Goal: Task Accomplishment & Management: Use online tool/utility

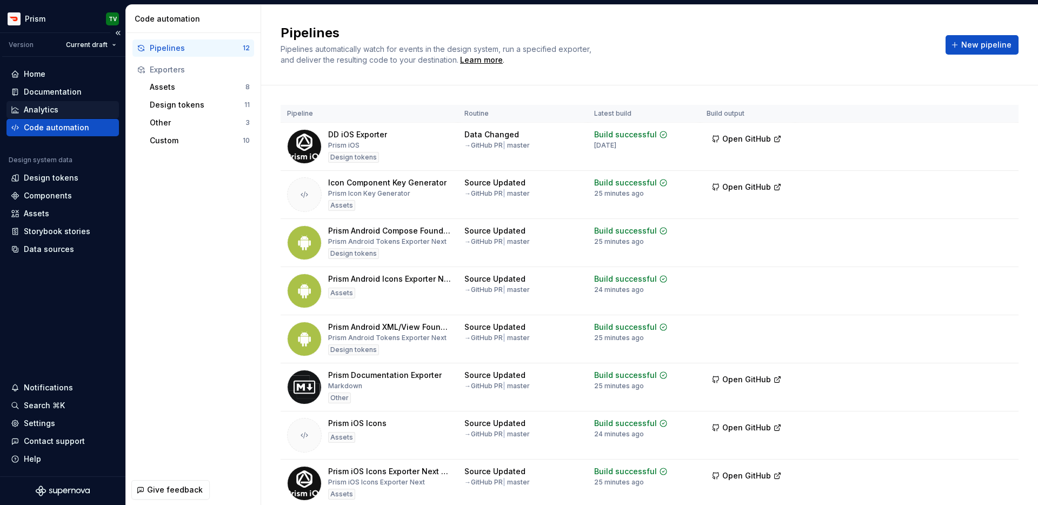
scroll to position [96, 0]
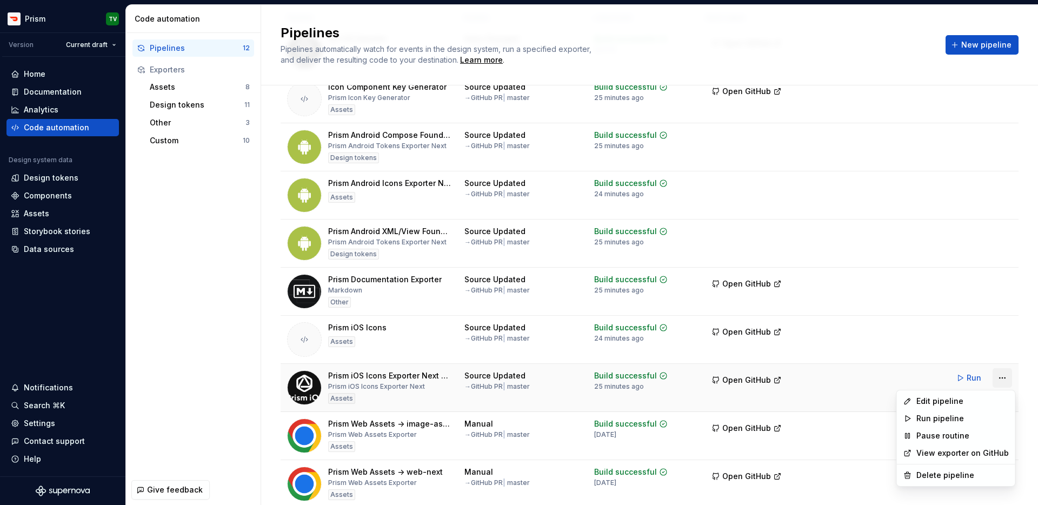
click at [1008, 381] on html "Prism TV Version Current draft Home Documentation Analytics Code automation Des…" at bounding box center [519, 252] width 1038 height 505
click at [955, 475] on div "Delete pipeline" at bounding box center [962, 475] width 92 height 11
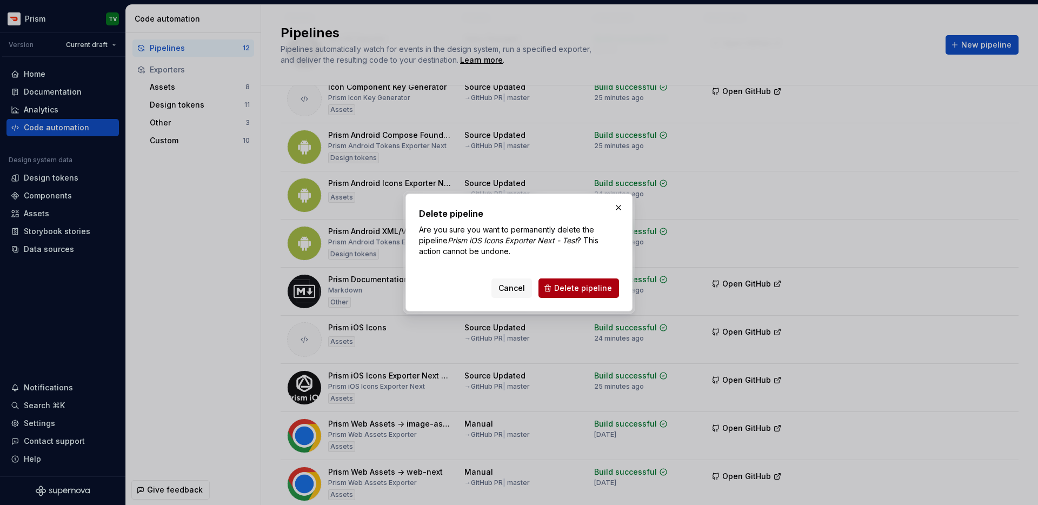
click at [573, 283] on span "Delete pipeline" at bounding box center [583, 288] width 58 height 11
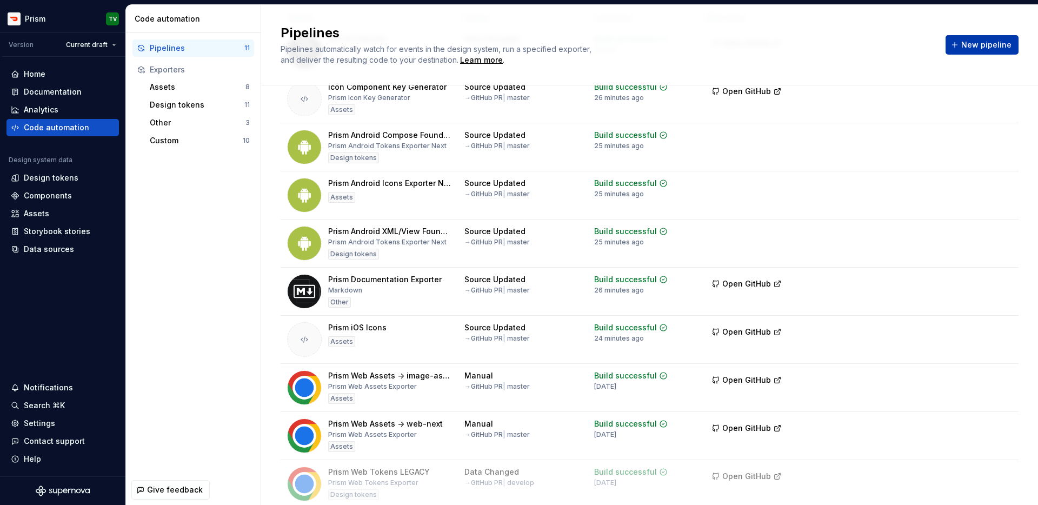
click at [979, 50] on button "New pipeline" at bounding box center [981, 44] width 73 height 19
click at [84, 125] on div "Code automation" at bounding box center [56, 127] width 65 height 11
click at [204, 137] on div "Custom" at bounding box center [196, 140] width 93 height 11
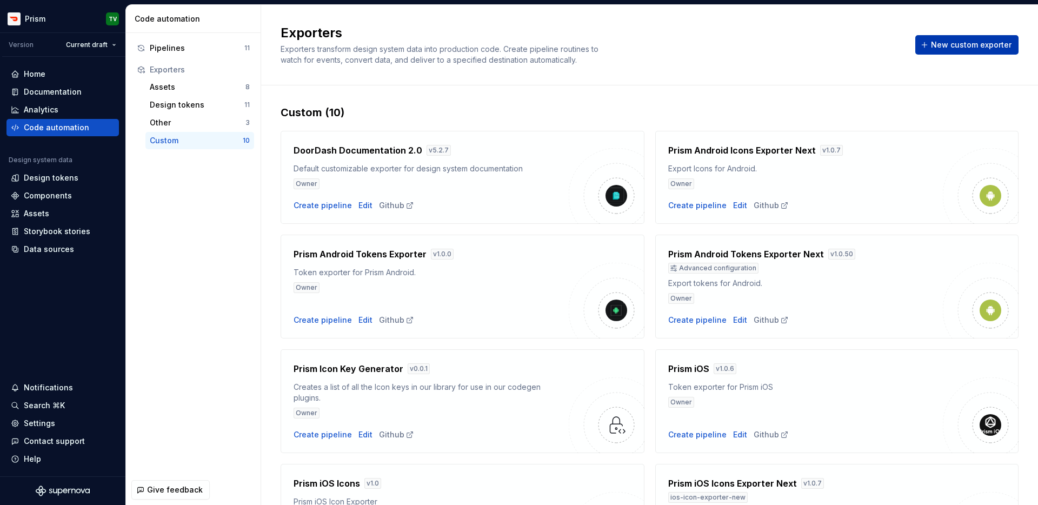
click at [991, 41] on span "New custom exporter" at bounding box center [971, 44] width 81 height 11
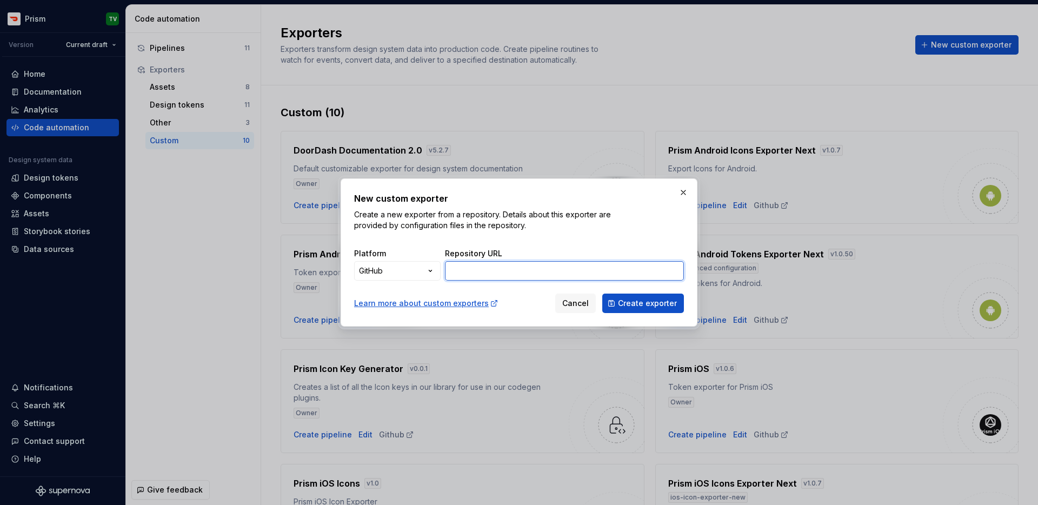
click at [542, 273] on input "Repository URL" at bounding box center [564, 270] width 239 height 19
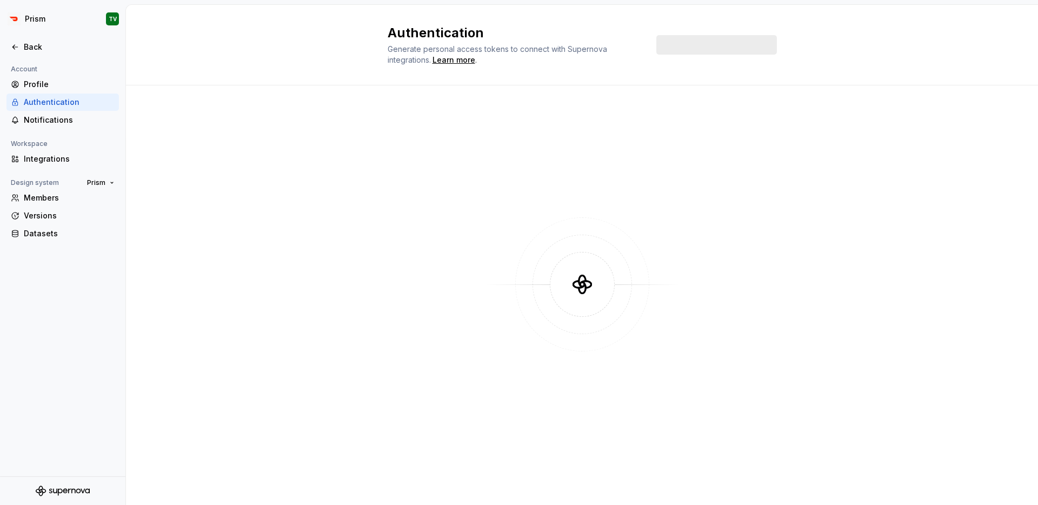
click at [78, 57] on div at bounding box center [62, 59] width 125 height 7
click at [75, 52] on div "Back" at bounding box center [62, 46] width 112 height 17
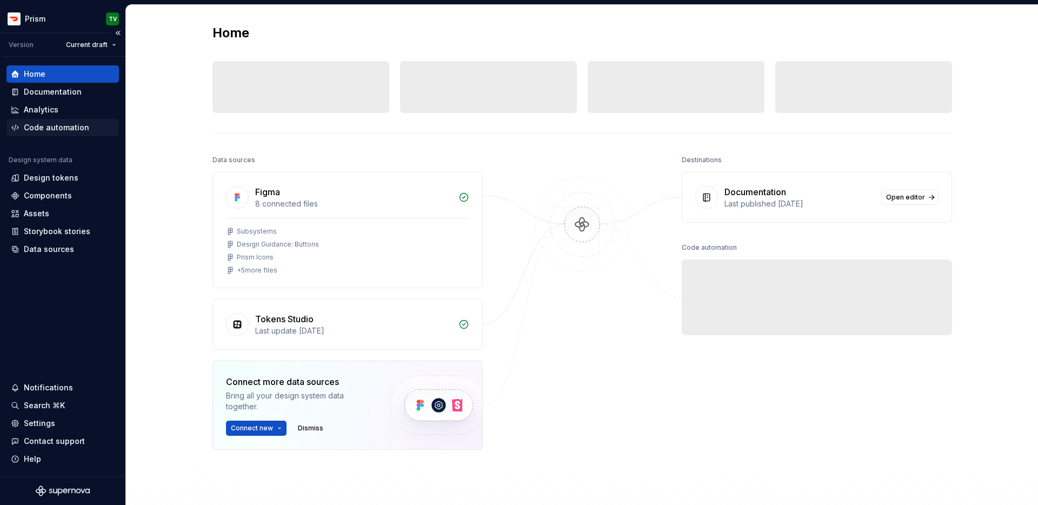
click at [77, 135] on div "Code automation" at bounding box center [62, 127] width 112 height 17
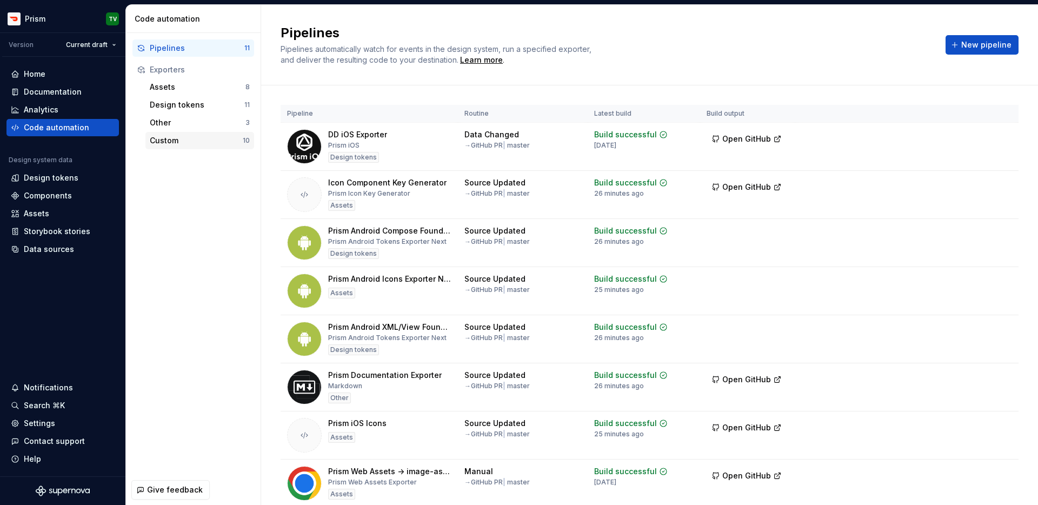
click at [218, 141] on div "Custom" at bounding box center [196, 140] width 93 height 11
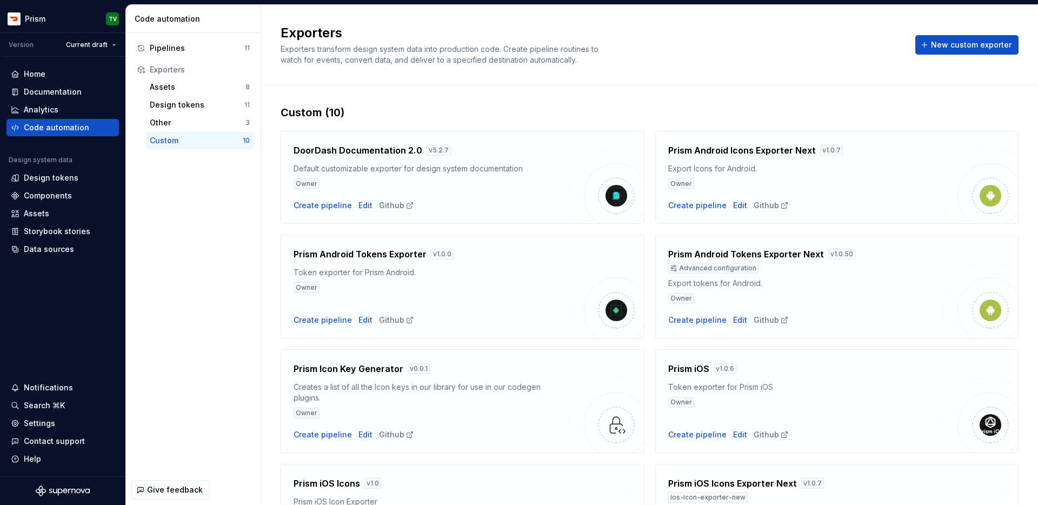
click at [941, 58] on div "Exporters Exporters transform design system data into production code. Create p…" at bounding box center [649, 44] width 738 height 41
click at [941, 48] on span "New custom exporter" at bounding box center [971, 44] width 81 height 11
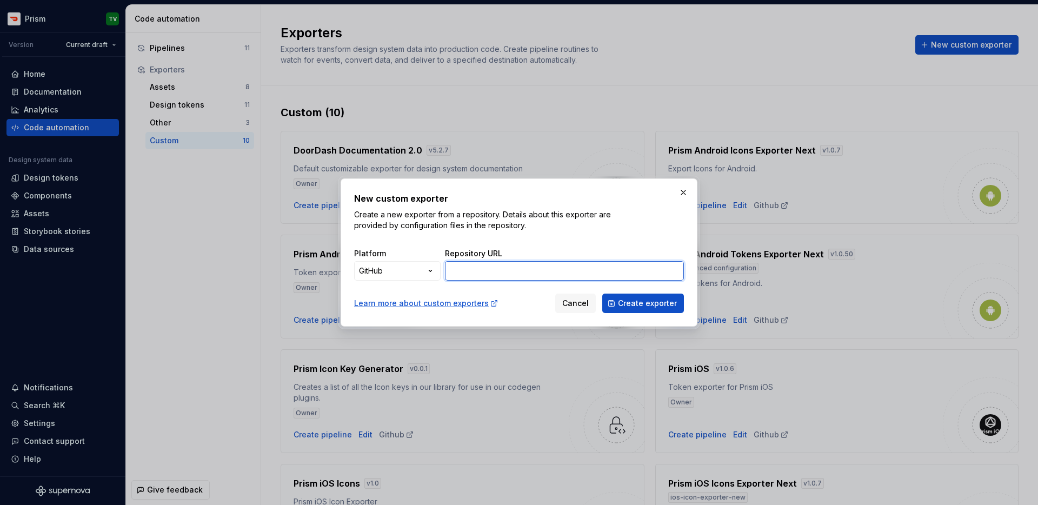
click at [565, 269] on input "Repository URL" at bounding box center [564, 270] width 239 height 19
paste input "[URL][DOMAIN_NAME]"
type input "[URL][DOMAIN_NAME]"
click at [640, 309] on button "Create exporter" at bounding box center [643, 302] width 82 height 19
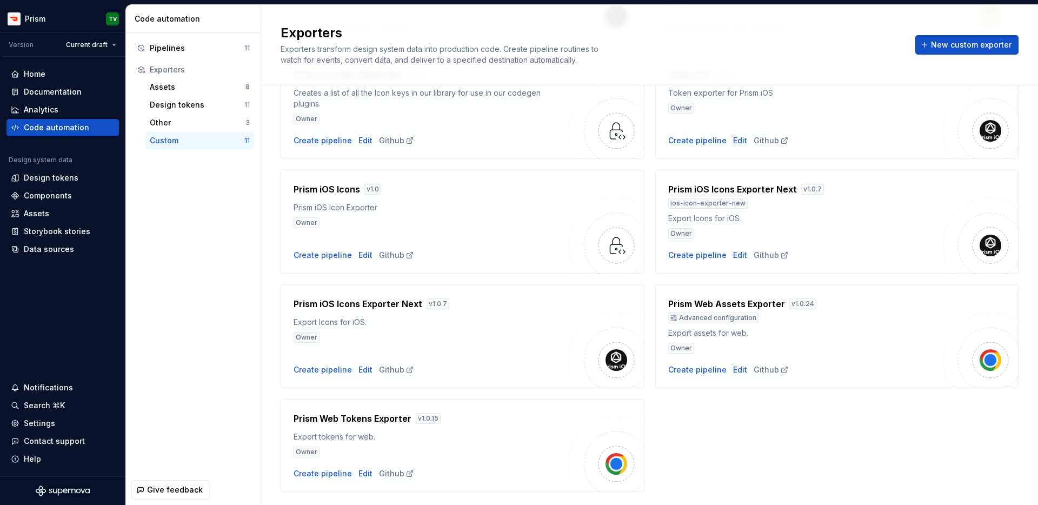
scroll to position [292, 0]
click at [335, 373] on div "Create pipeline" at bounding box center [322, 371] width 58 height 11
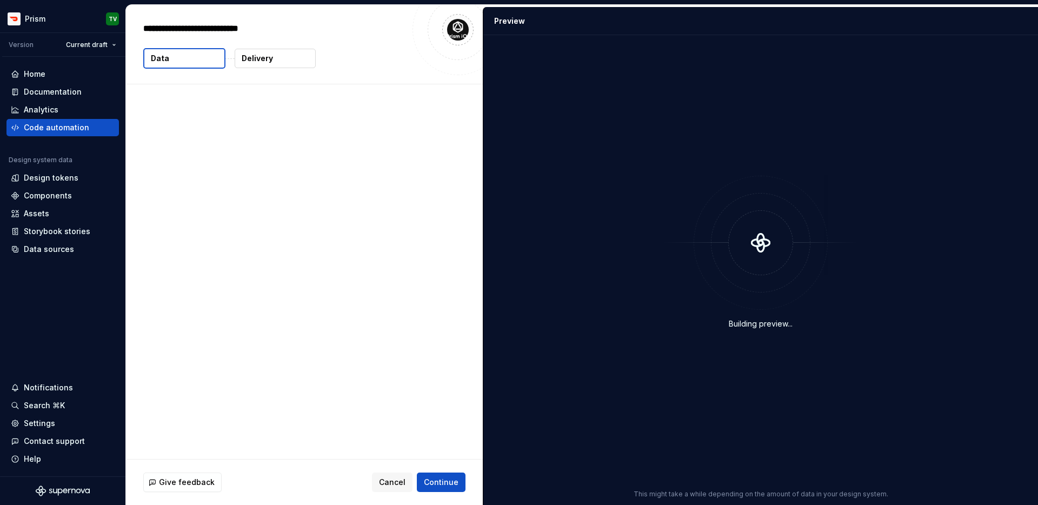
type textarea "*"
click at [294, 25] on textarea "**********" at bounding box center [273, 28] width 265 height 17
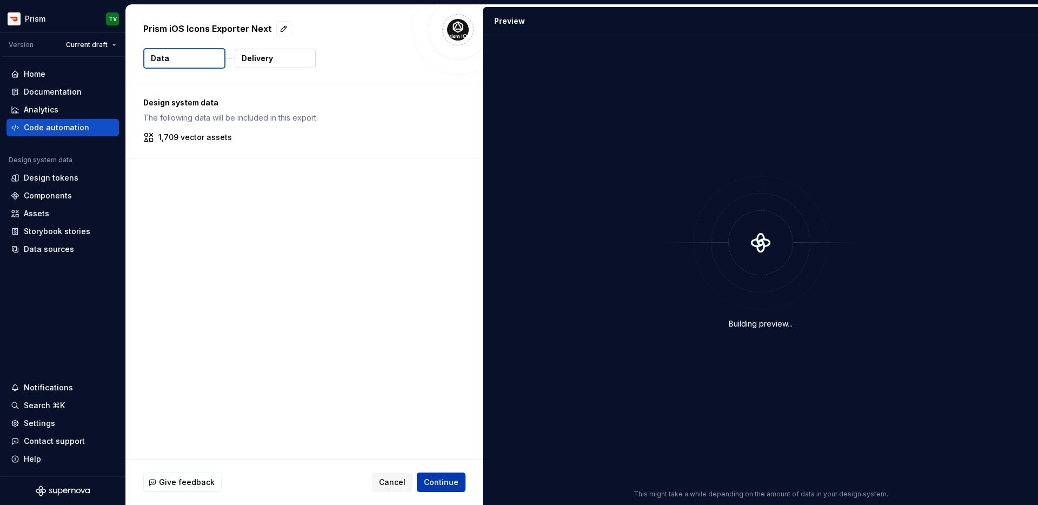
click at [448, 481] on span "Continue" at bounding box center [441, 482] width 35 height 11
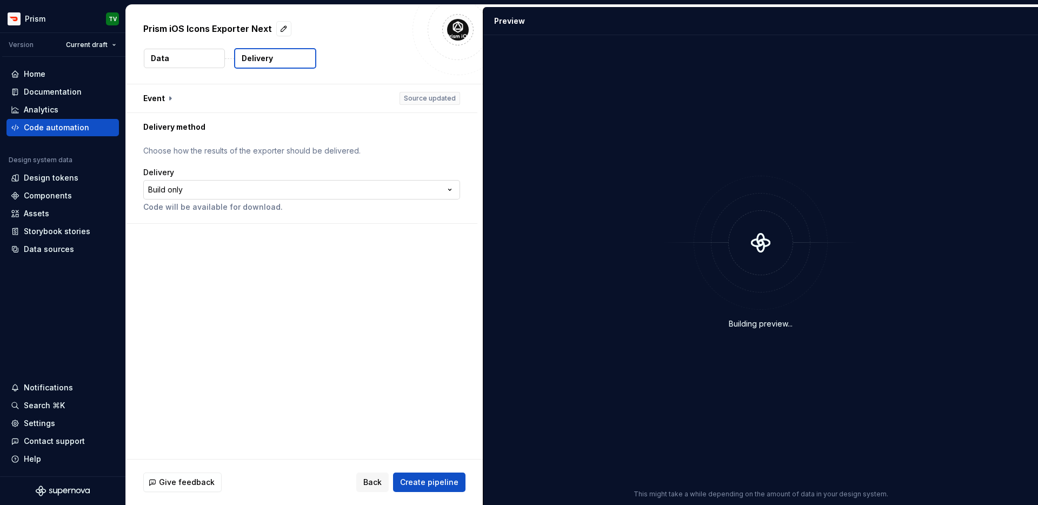
click at [277, 187] on html "**********" at bounding box center [519, 252] width 1038 height 505
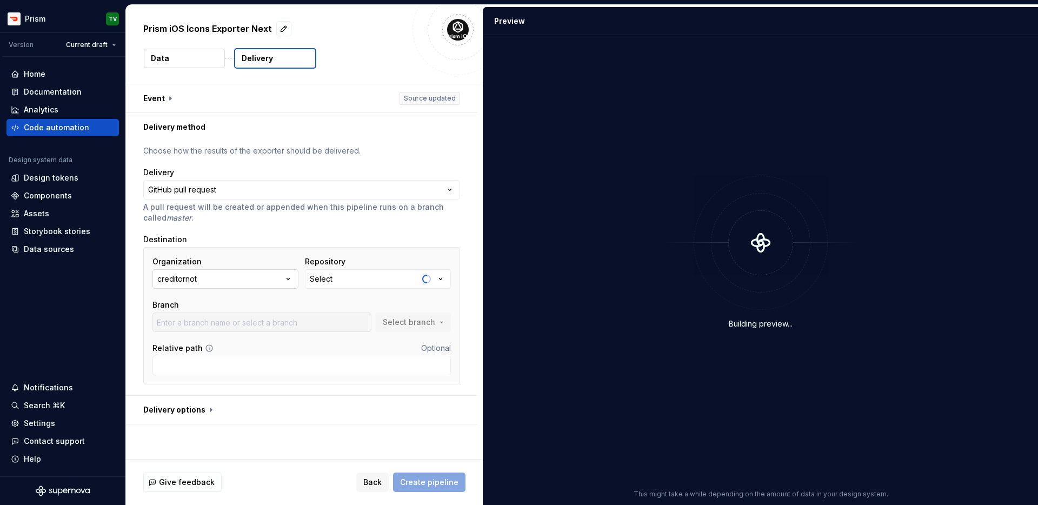
click at [209, 281] on button "creditornot" at bounding box center [225, 278] width 146 height 19
click at [209, 339] on div "doordash" at bounding box center [201, 340] width 36 height 11
click at [338, 280] on button "Select" at bounding box center [378, 278] width 146 height 19
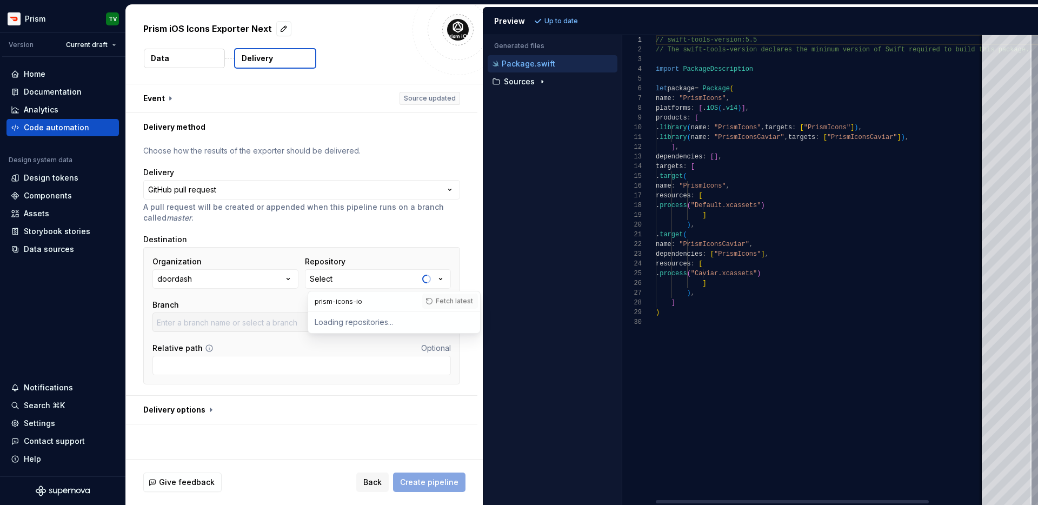
type input "prism-icons-ios"
type input "master"
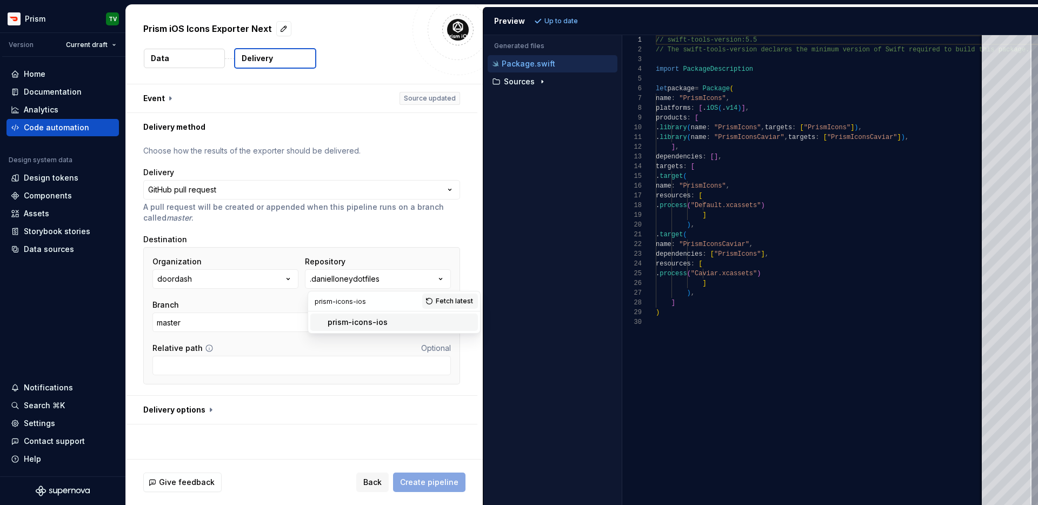
type input "prism-icons-ios"
click at [363, 320] on div "prism-icons-ios" at bounding box center [357, 322] width 60 height 11
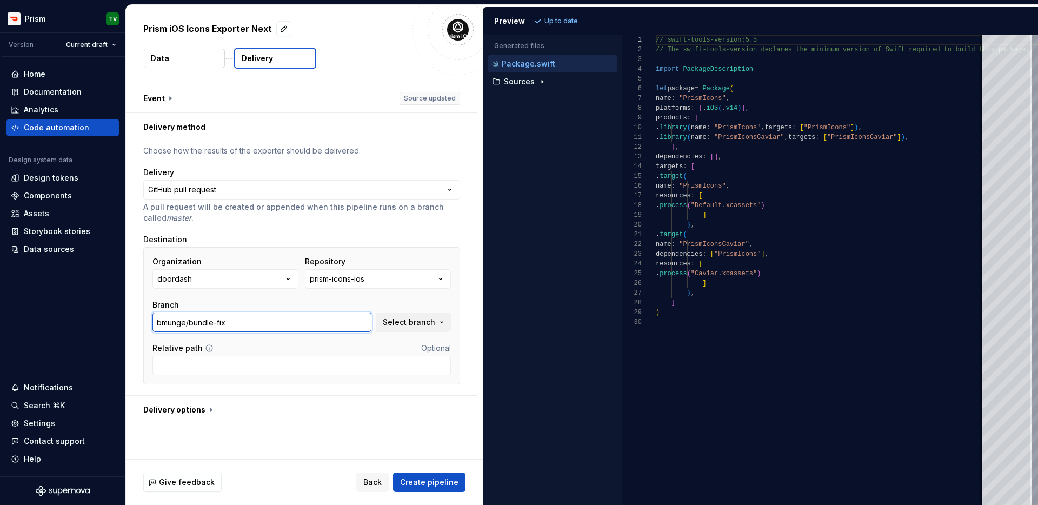
click at [327, 319] on input "bmunge/bundle-fix" at bounding box center [261, 321] width 219 height 19
click at [411, 325] on span "Select branch" at bounding box center [409, 322] width 52 height 11
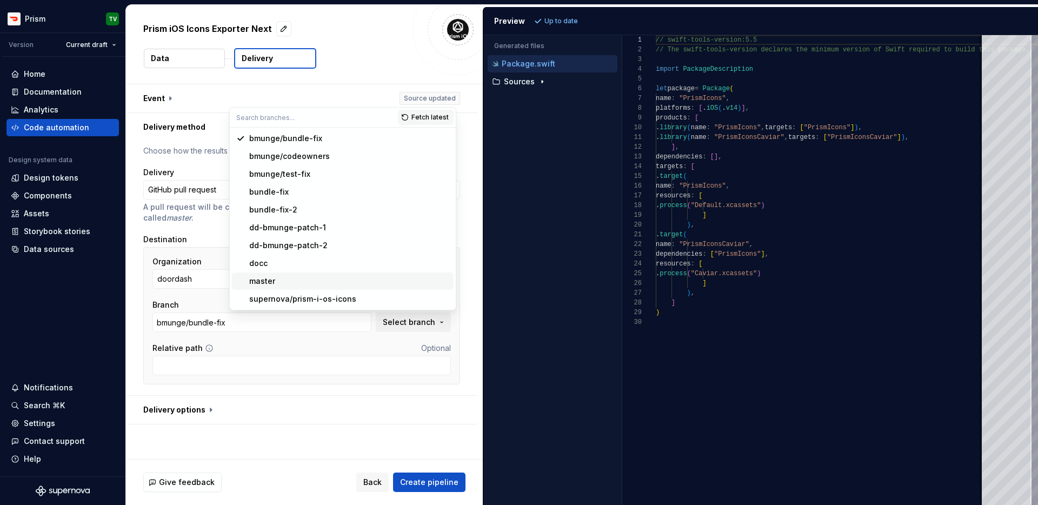
click at [313, 280] on div "master" at bounding box center [349, 281] width 200 height 11
type input "master"
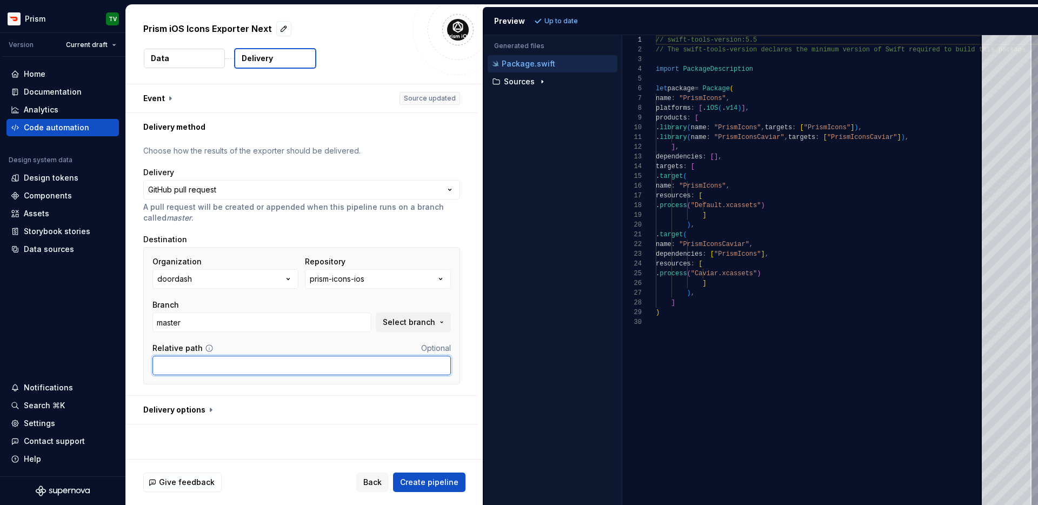
click at [291, 373] on input "Relative path" at bounding box center [301, 365] width 298 height 19
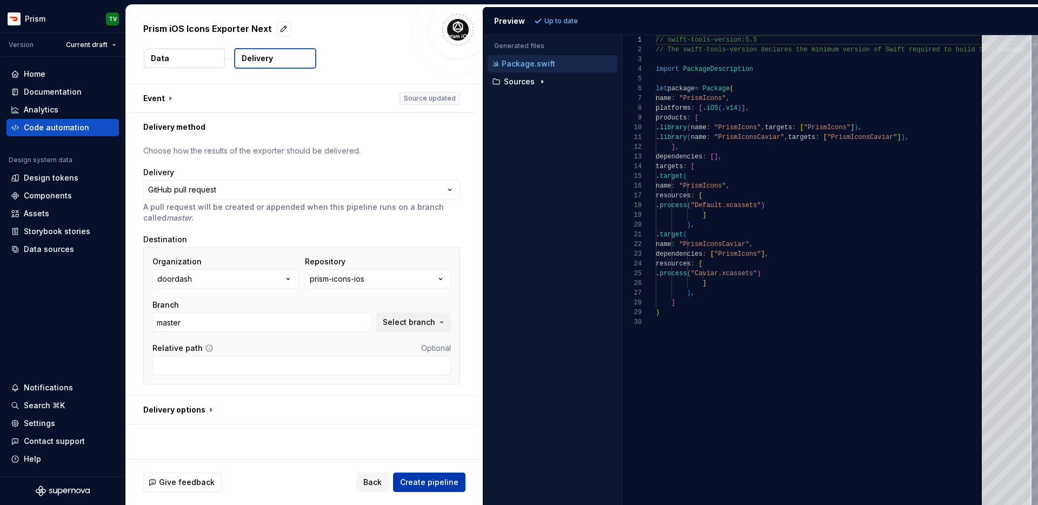
click at [414, 479] on span "Create pipeline" at bounding box center [429, 482] width 58 height 11
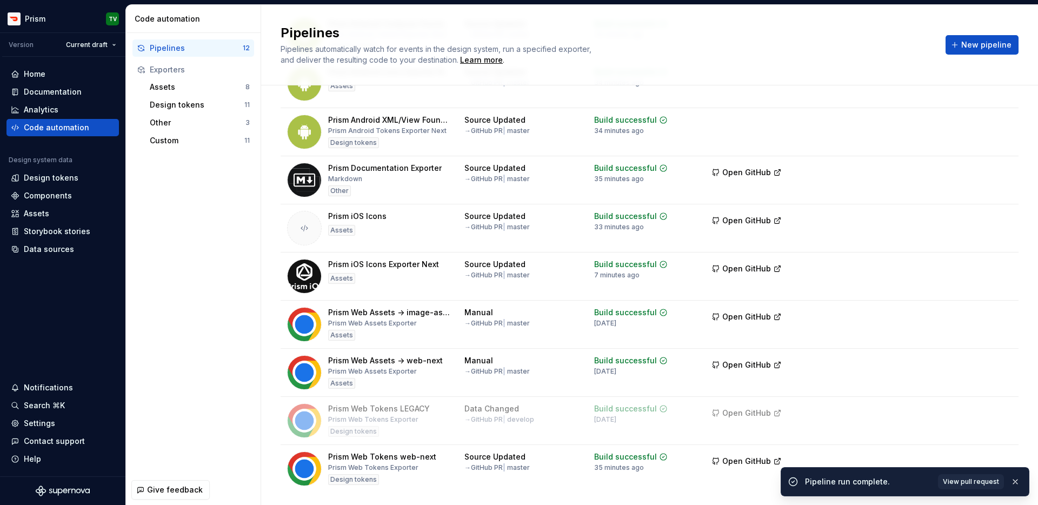
scroll to position [208, 0]
